Goal: Task Accomplishment & Management: Manage account settings

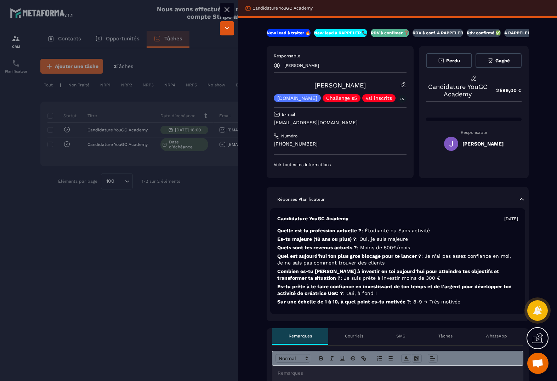
scroll to position [0, 34]
drag, startPoint x: 363, startPoint y: 85, endPoint x: 294, endPoint y: 89, distance: 69.1
click at [294, 89] on div "[PERSON_NAME] [DOMAIN_NAME] Challenge s5 vsl inscrits +5" at bounding box center [340, 91] width 133 height 21
drag, startPoint x: 285, startPoint y: 141, endPoint x: 275, endPoint y: 141, distance: 9.2
click at [251, 142] on div "New lead à traiter 🔥 New lead à RAPPELER 📞 RDV à confimer ❓ RDV à conf. A RAPPE…" at bounding box center [397, 385] width 319 height 713
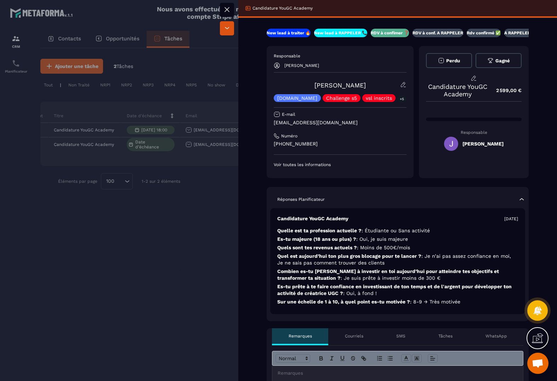
copy p "[PHONE_NUMBER]"
click at [555, 184] on div "New lead à traiter 🔥 New lead à RAPPELER 📞 RDV à confimer ❓ RDV à conf. A RAPPE…" at bounding box center [397, 385] width 319 height 713
drag, startPoint x: 344, startPoint y: 121, endPoint x: 261, endPoint y: 125, distance: 83.3
click at [261, 125] on div "New lead à traiter 🔥 New lead à RAPPELER 📞 RDV à confimer ❓ RDV à conf. A RAPPE…" at bounding box center [397, 385] width 319 height 713
copy p "[EMAIL_ADDRESS][DOMAIN_NAME]"
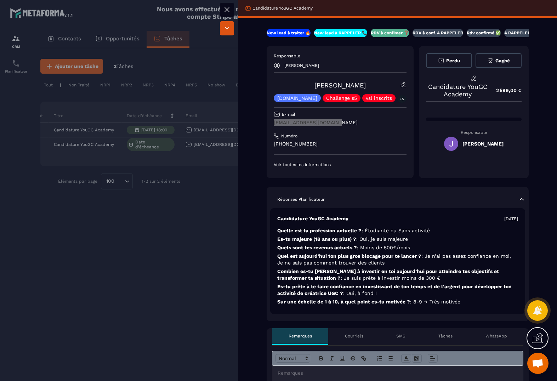
scroll to position [0, 0]
click at [195, 98] on div at bounding box center [278, 190] width 557 height 381
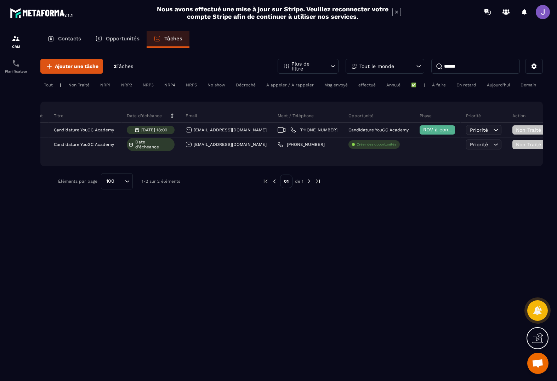
click at [489, 65] on input "******" at bounding box center [475, 66] width 89 height 15
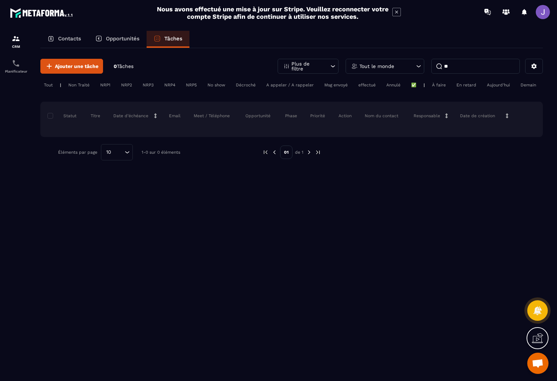
type input "*"
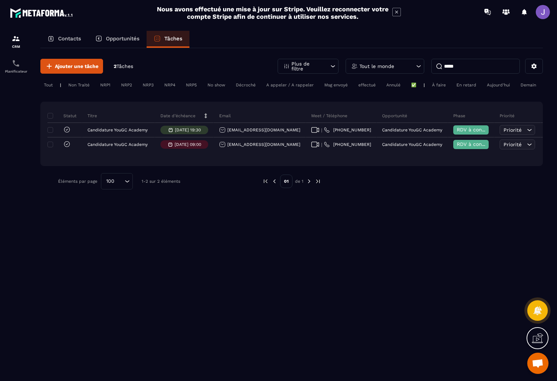
type input "*****"
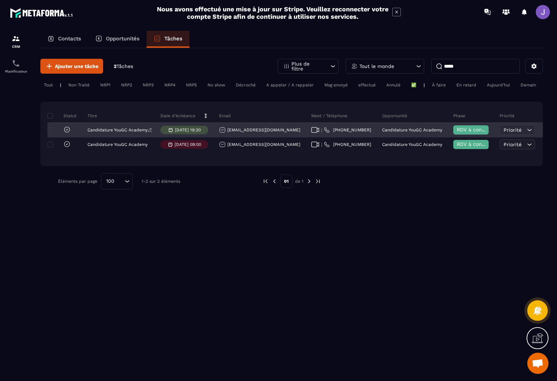
drag, startPoint x: 491, startPoint y: 66, endPoint x: 142, endPoint y: 132, distance: 354.6
click at [142, 132] on p "Candidature YouGC Academy" at bounding box center [117, 129] width 60 height 5
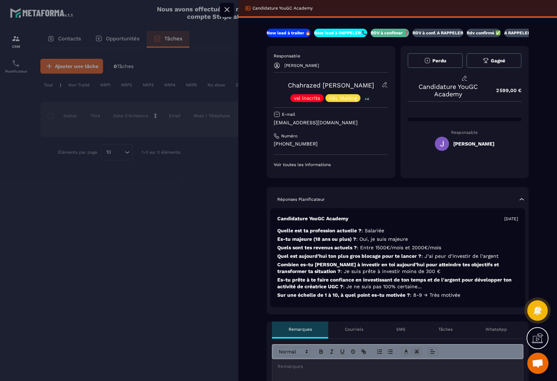
drag, startPoint x: 330, startPoint y: 101, endPoint x: 330, endPoint y: 95, distance: 6.4
click at [327, 95] on div "vsl inscrits VSL Mailing +4" at bounding box center [330, 98] width 81 height 8
